Goal: Check status: Check status

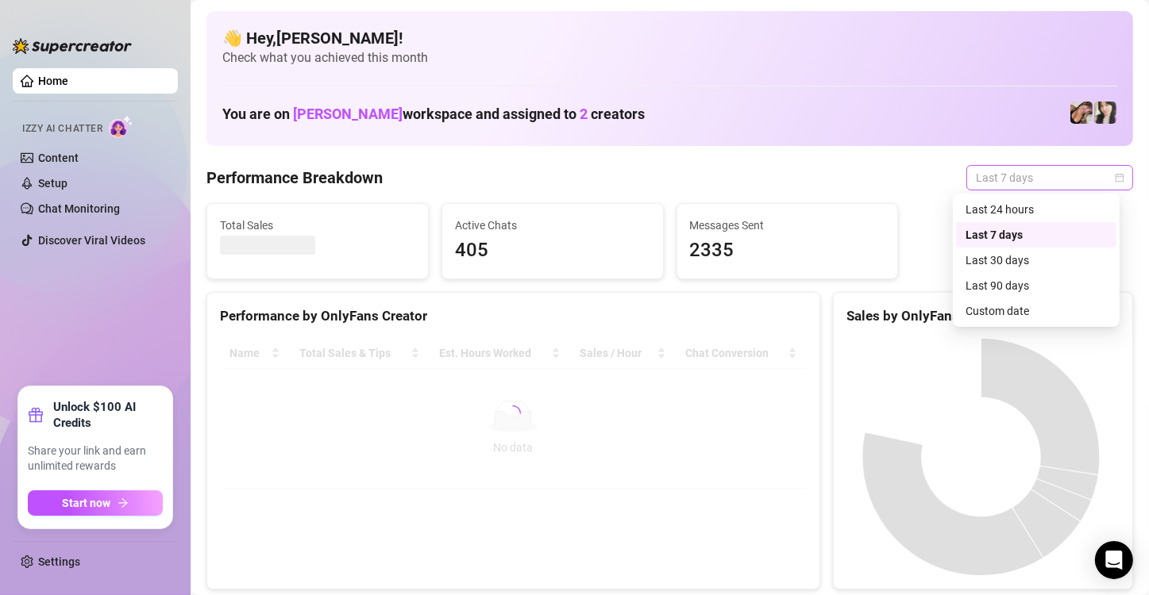
click at [1096, 175] on span "Last 7 days" at bounding box center [1050, 178] width 148 height 24
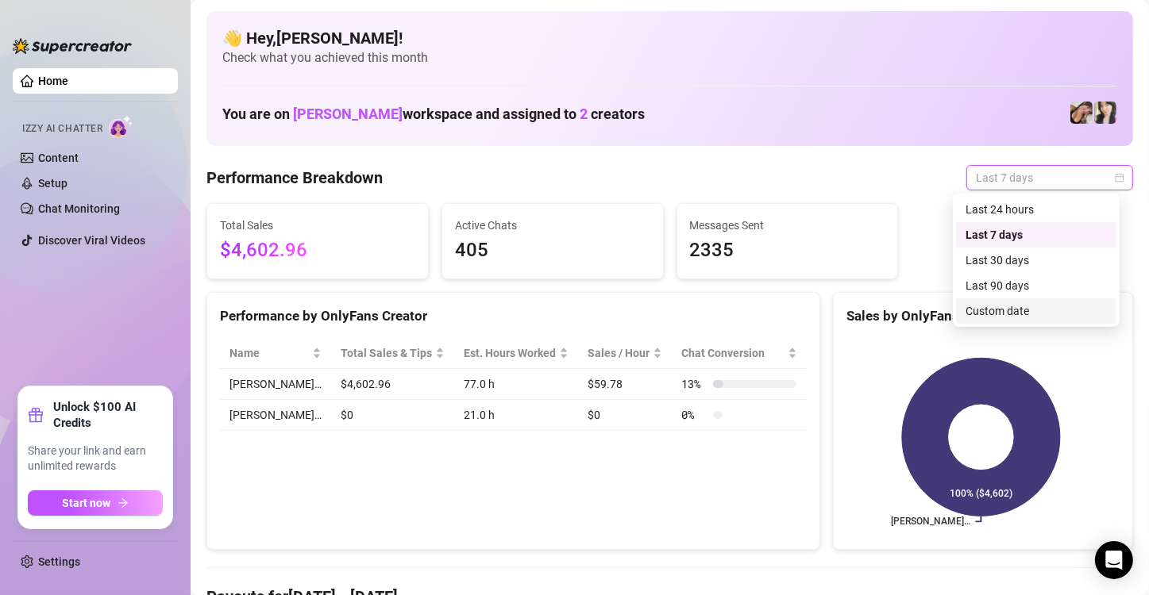
click at [996, 308] on div "Custom date" at bounding box center [1035, 310] width 141 height 17
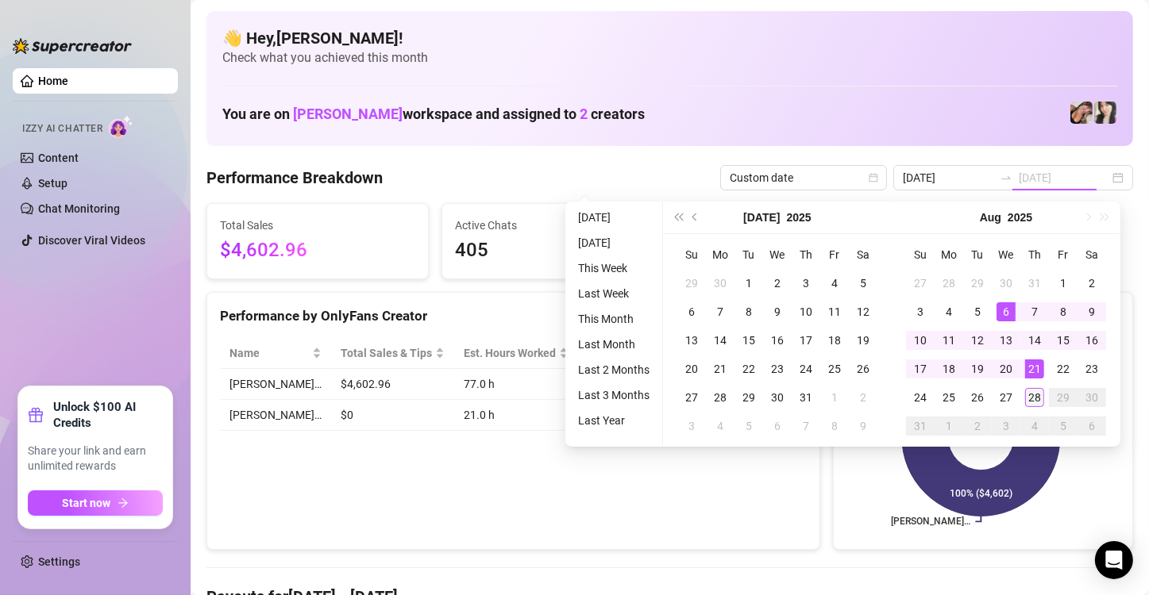
type input "[DATE]"
click at [1032, 394] on div "28" at bounding box center [1034, 397] width 19 height 19
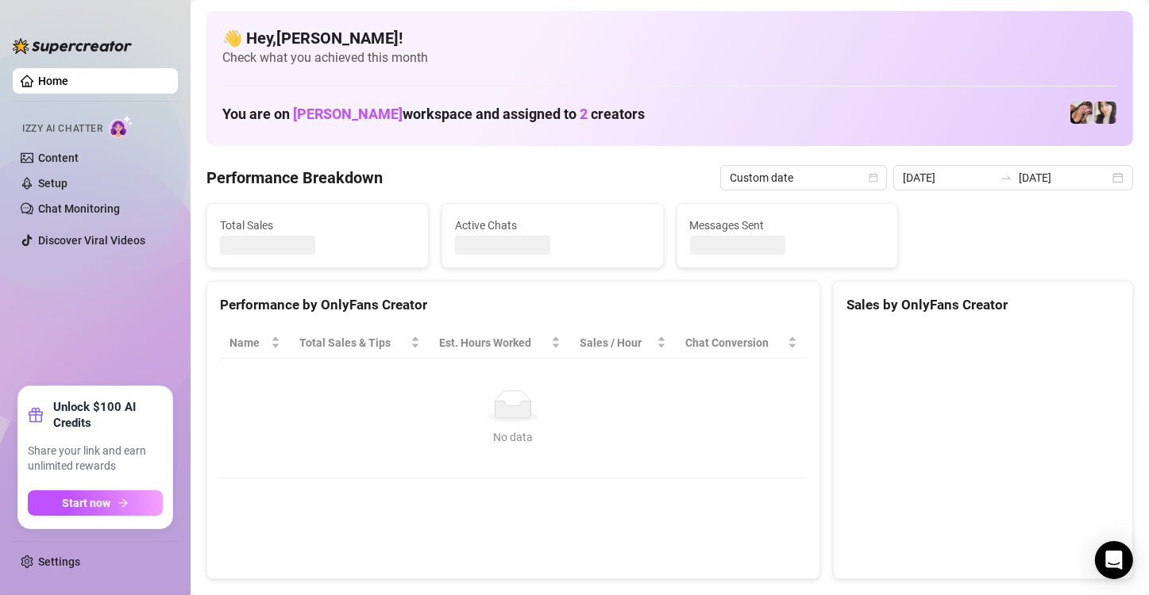
type input "[DATE]"
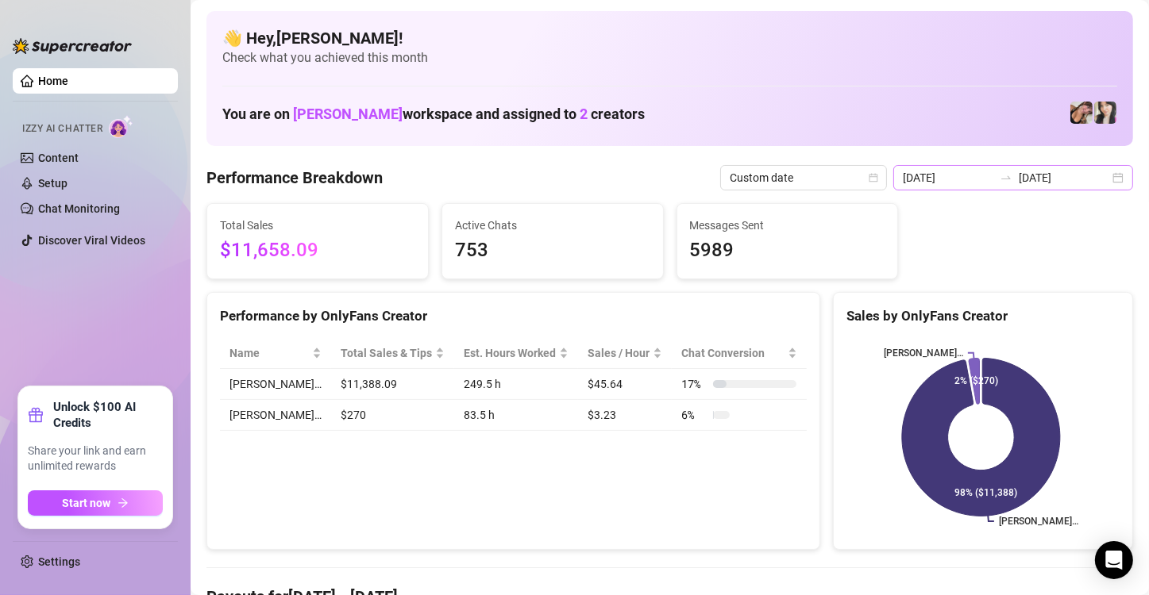
click at [1098, 177] on div "[DATE] [DATE]" at bounding box center [1013, 177] width 240 height 25
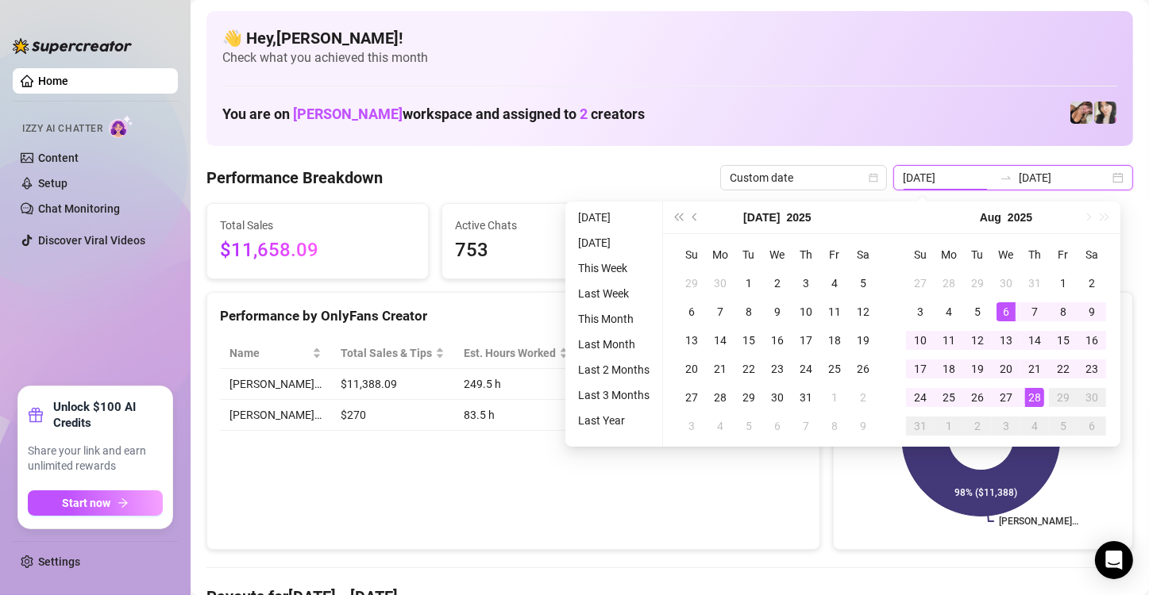
type input "[DATE]"
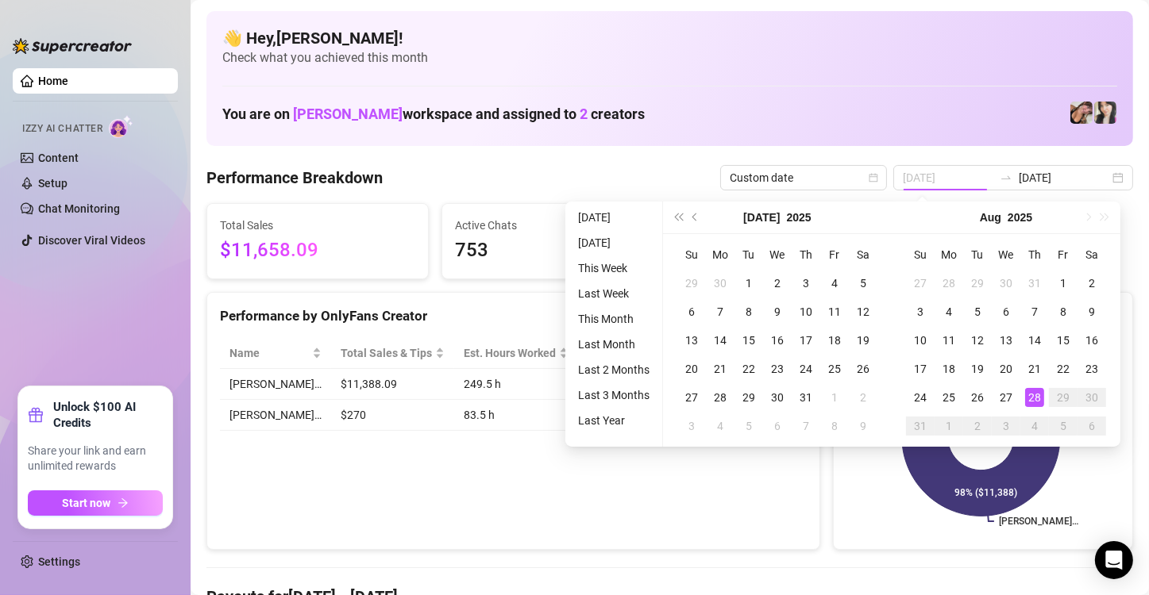
click at [1034, 395] on div "28" at bounding box center [1034, 397] width 19 height 19
click at [1034, 395] on icon at bounding box center [981, 438] width 158 height 158
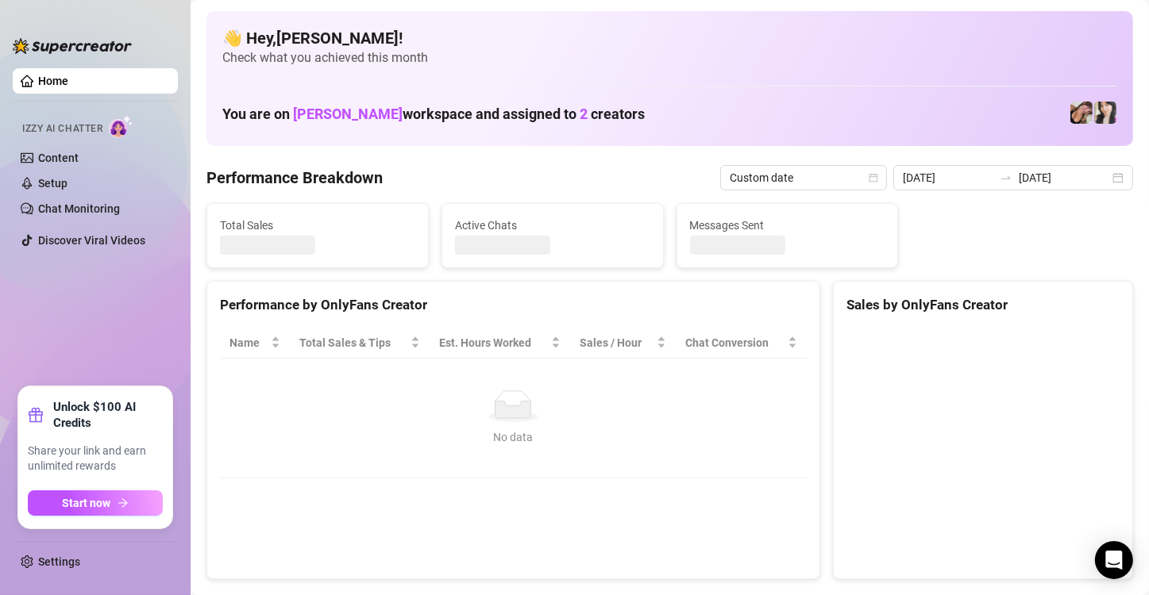
type input "[DATE]"
